Goal: Transaction & Acquisition: Book appointment/travel/reservation

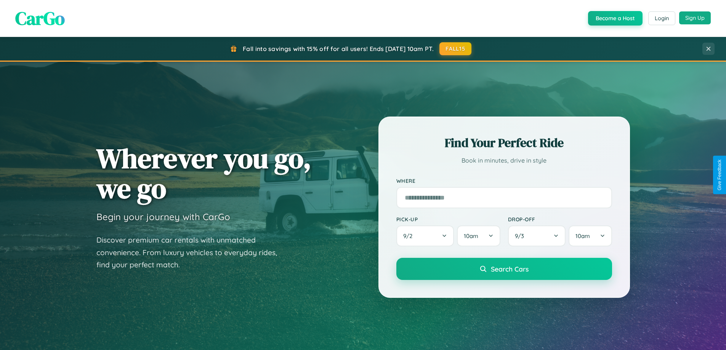
click at [695, 18] on button "Sign Up" at bounding box center [695, 17] width 32 height 13
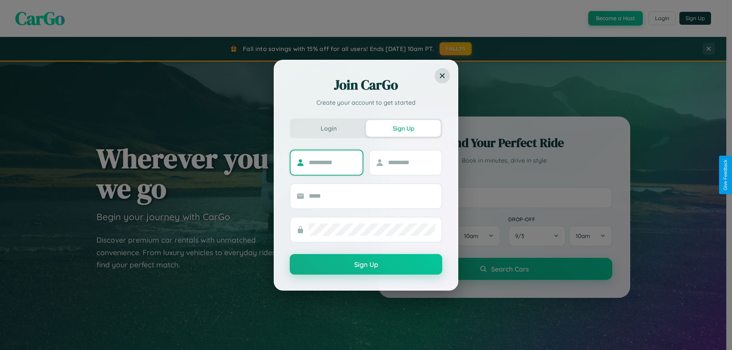
click at [332, 162] on input "text" at bounding box center [333, 163] width 48 height 12
type input "*****"
click at [411, 162] on input "text" at bounding box center [412, 163] width 48 height 12
type input "******"
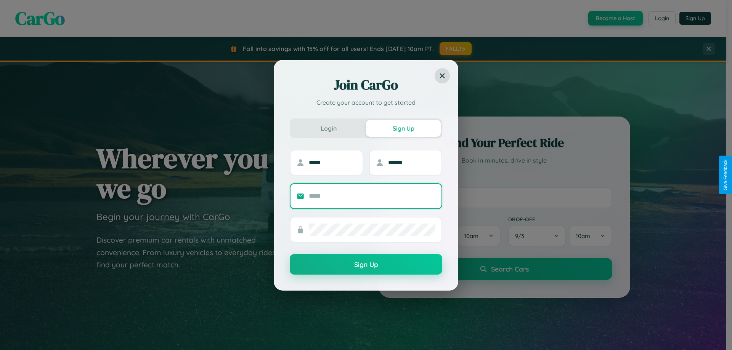
click at [372, 196] on input "text" at bounding box center [372, 196] width 126 height 12
type input "**********"
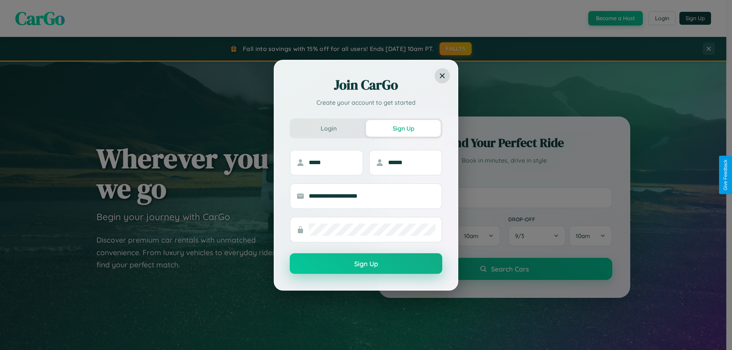
click at [366, 264] on button "Sign Up" at bounding box center [366, 263] width 152 height 21
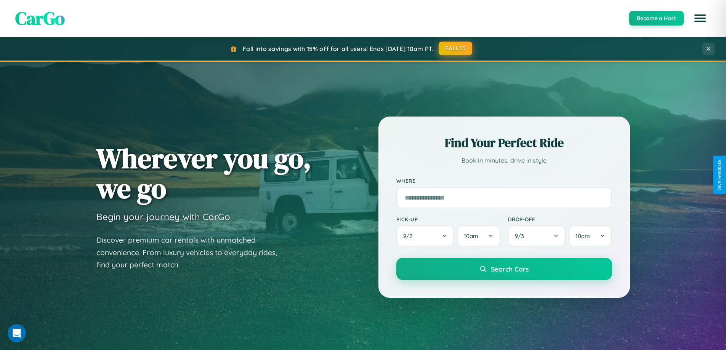
click at [456, 48] on button "FALL15" at bounding box center [456, 49] width 34 height 14
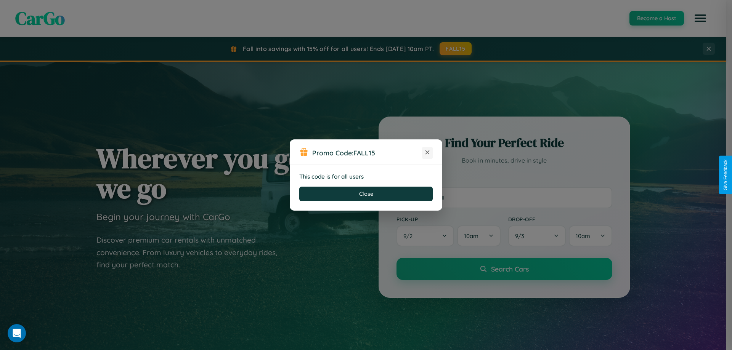
click at [427, 153] on icon at bounding box center [427, 153] width 8 height 8
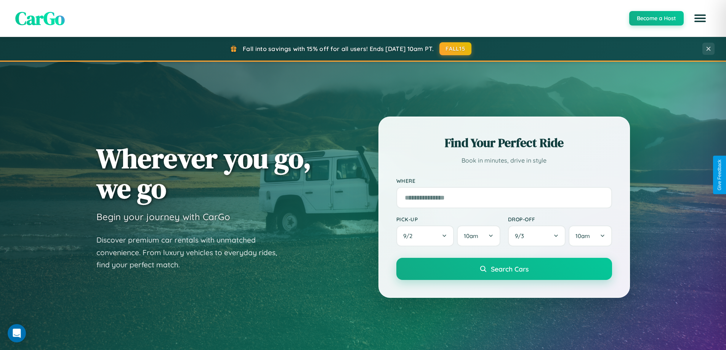
scroll to position [1466, 0]
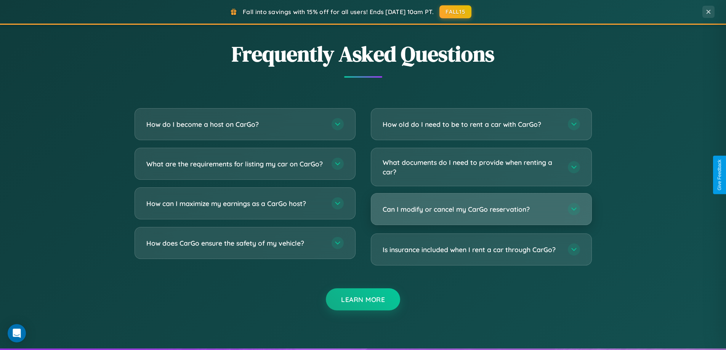
click at [481, 210] on h3 "Can I modify or cancel my CarGo reservation?" at bounding box center [472, 210] width 178 height 10
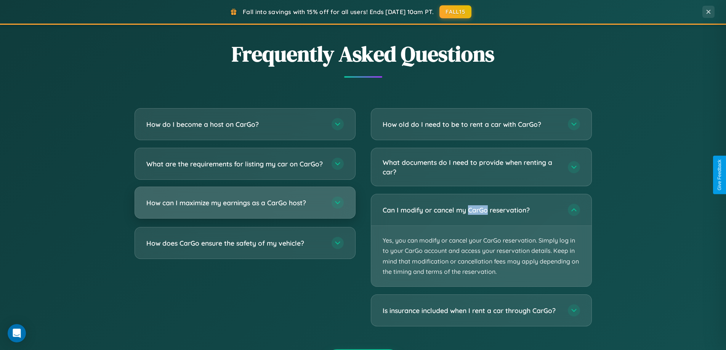
click at [245, 208] on h3 "How can I maximize my earnings as a CarGo host?" at bounding box center [235, 203] width 178 height 10
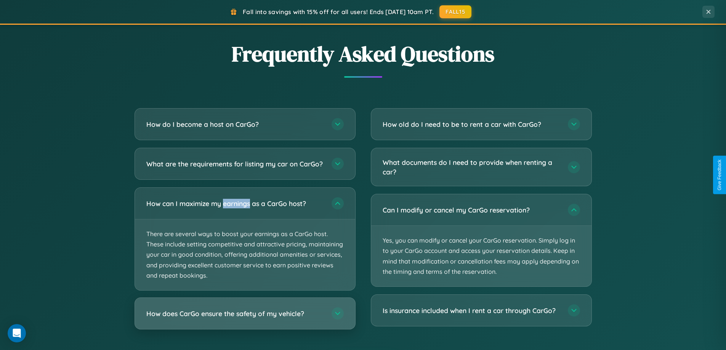
click at [245, 319] on h3 "How does CarGo ensure the safety of my vehicle?" at bounding box center [235, 314] width 178 height 10
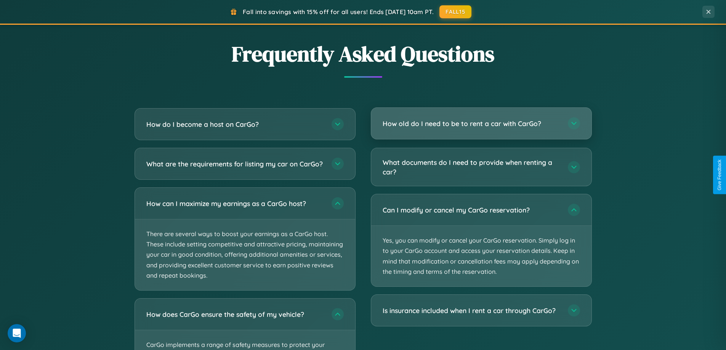
click at [481, 123] on h3 "How old do I need to be to rent a car with CarGo?" at bounding box center [472, 124] width 178 height 10
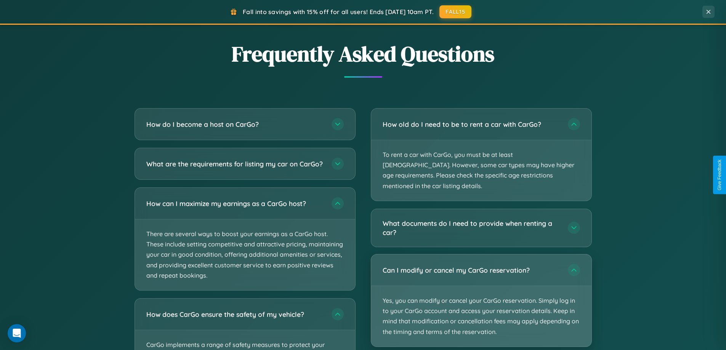
click at [481, 291] on p "Yes, you can modify or cancel your CarGo reservation. Simply log in to your Car…" at bounding box center [481, 316] width 220 height 61
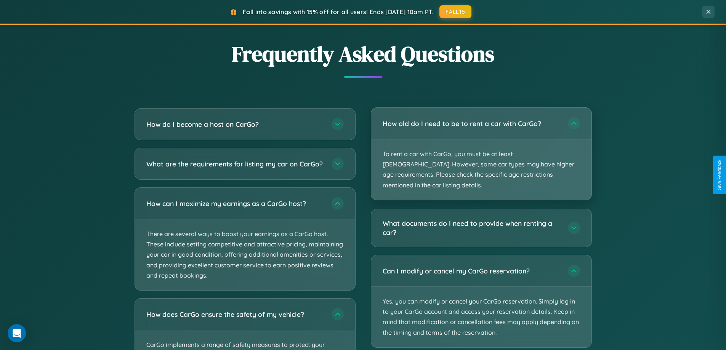
click at [481, 149] on p "To rent a car with CarGo, you must be at least [DEMOGRAPHIC_DATA]. However, som…" at bounding box center [481, 169] width 220 height 61
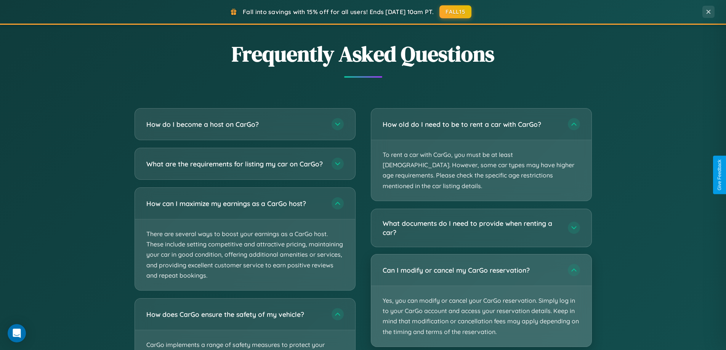
click at [481, 290] on p "Yes, you can modify or cancel your CarGo reservation. Simply log in to your Car…" at bounding box center [481, 316] width 220 height 61
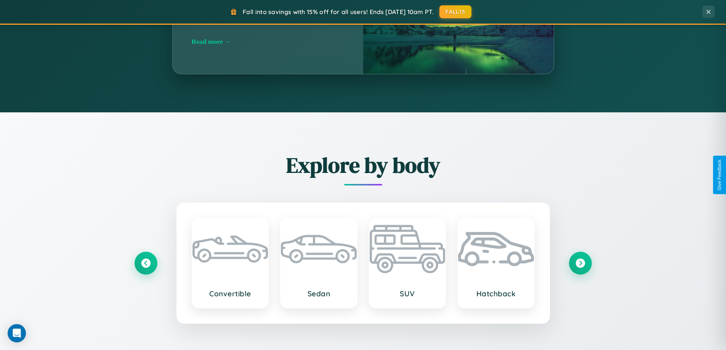
scroll to position [328, 0]
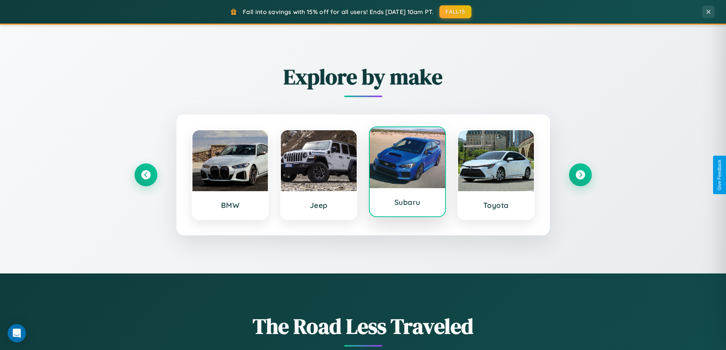
click at [407, 172] on div at bounding box center [408, 157] width 76 height 61
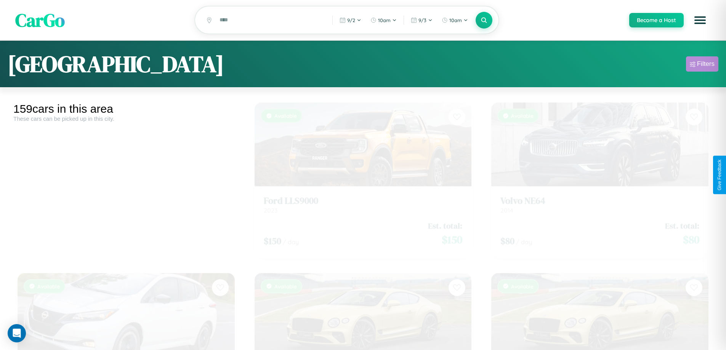
click at [702, 65] on div "Filters" at bounding box center [706, 64] width 18 height 8
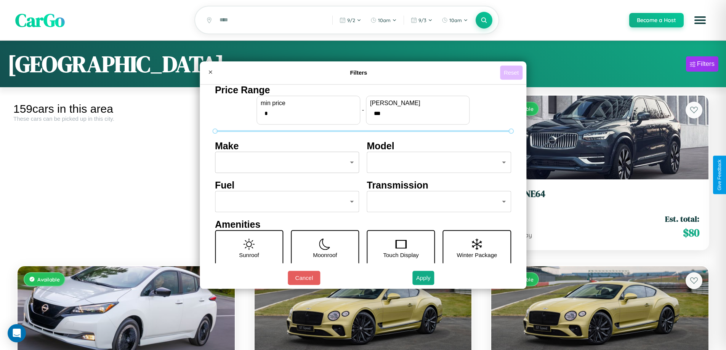
click at [512, 72] on button "Reset" at bounding box center [511, 73] width 22 height 14
